Goal: Submit feedback/report problem

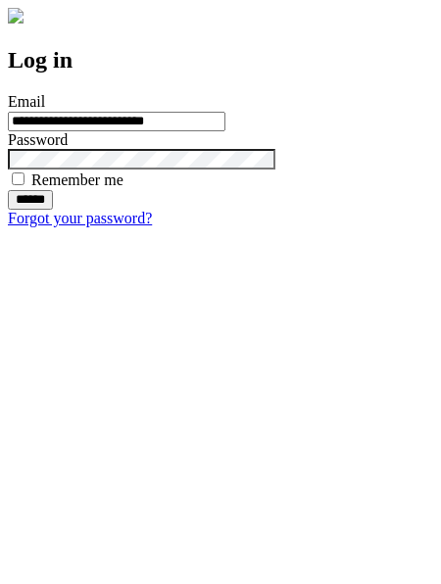
type input "**********"
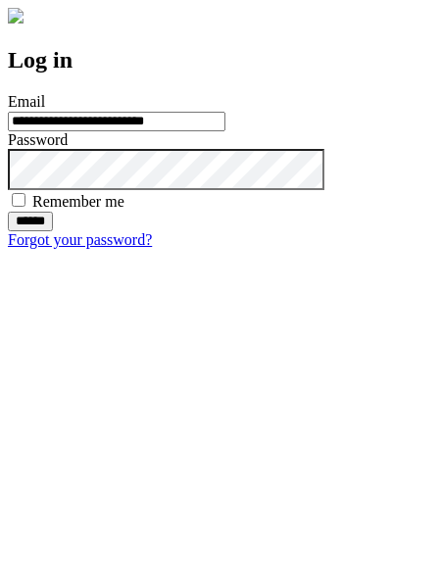
click at [53, 231] on input "******" at bounding box center [30, 222] width 45 height 20
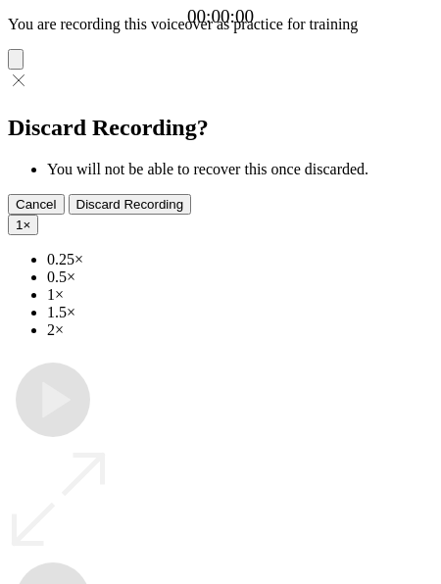
type input "**********"
